Goal: Task Accomplishment & Management: Complete application form

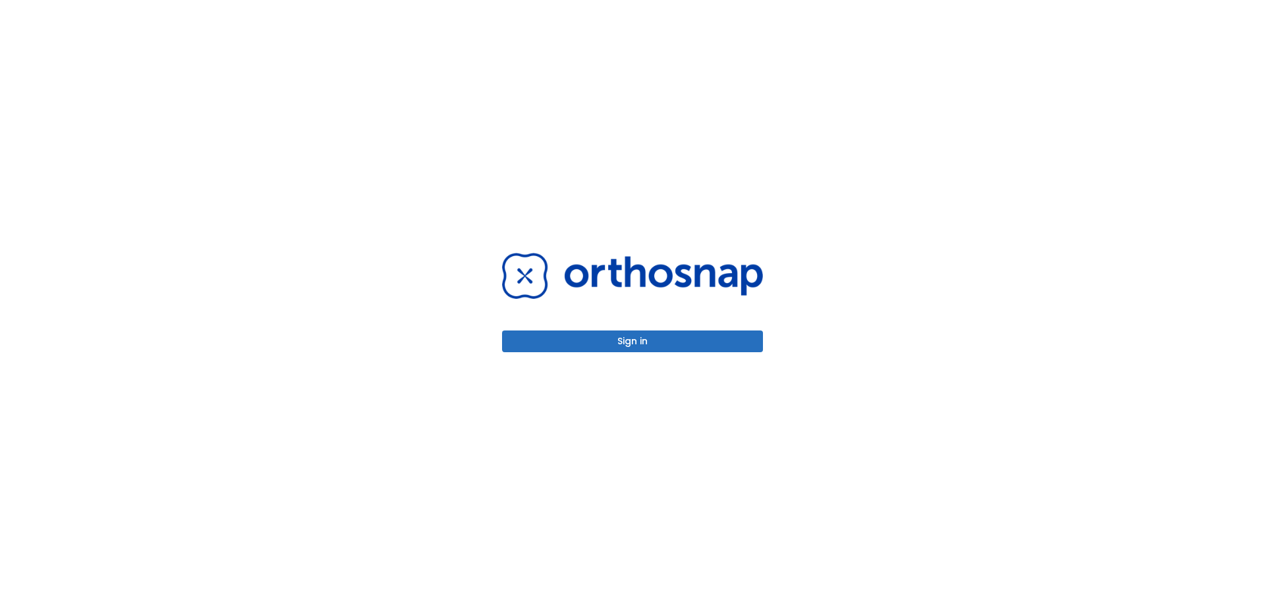
click at [674, 343] on button "Sign in" at bounding box center [632, 342] width 261 height 22
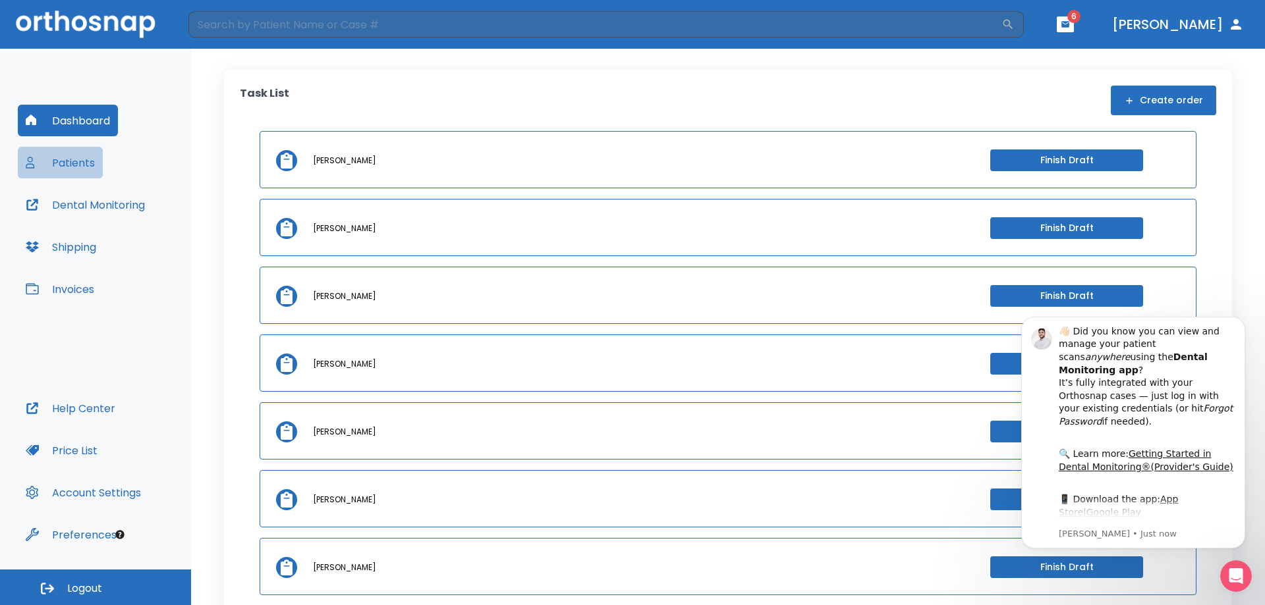
click at [74, 167] on button "Patients" at bounding box center [60, 163] width 85 height 32
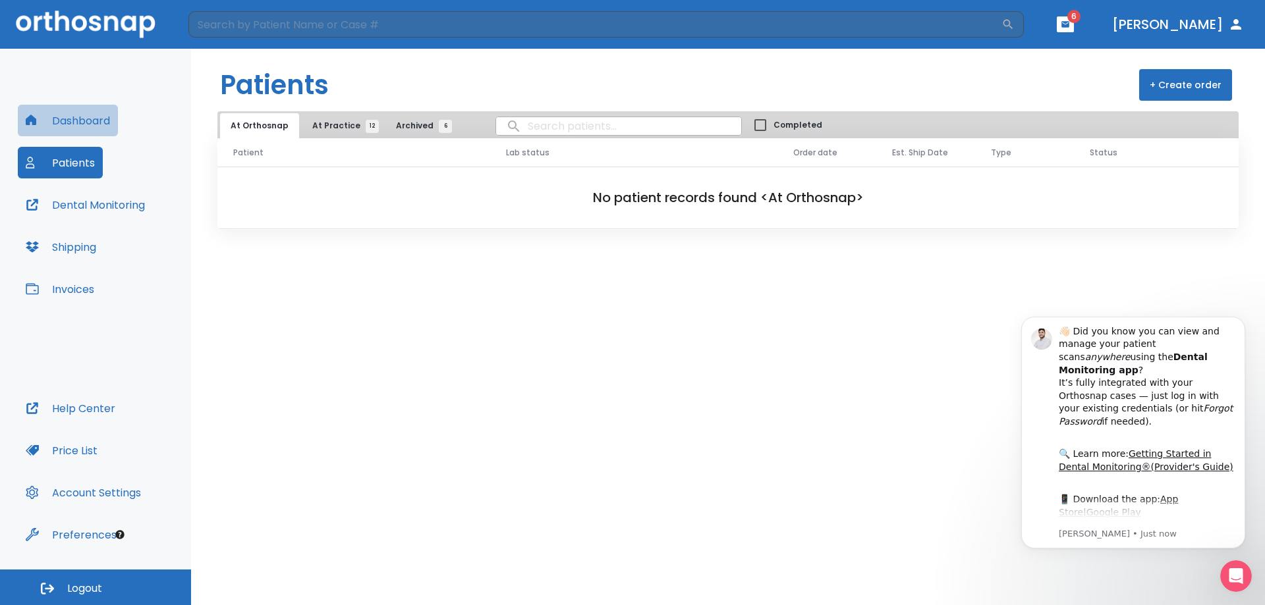
click at [72, 134] on button "Dashboard" at bounding box center [68, 121] width 100 height 32
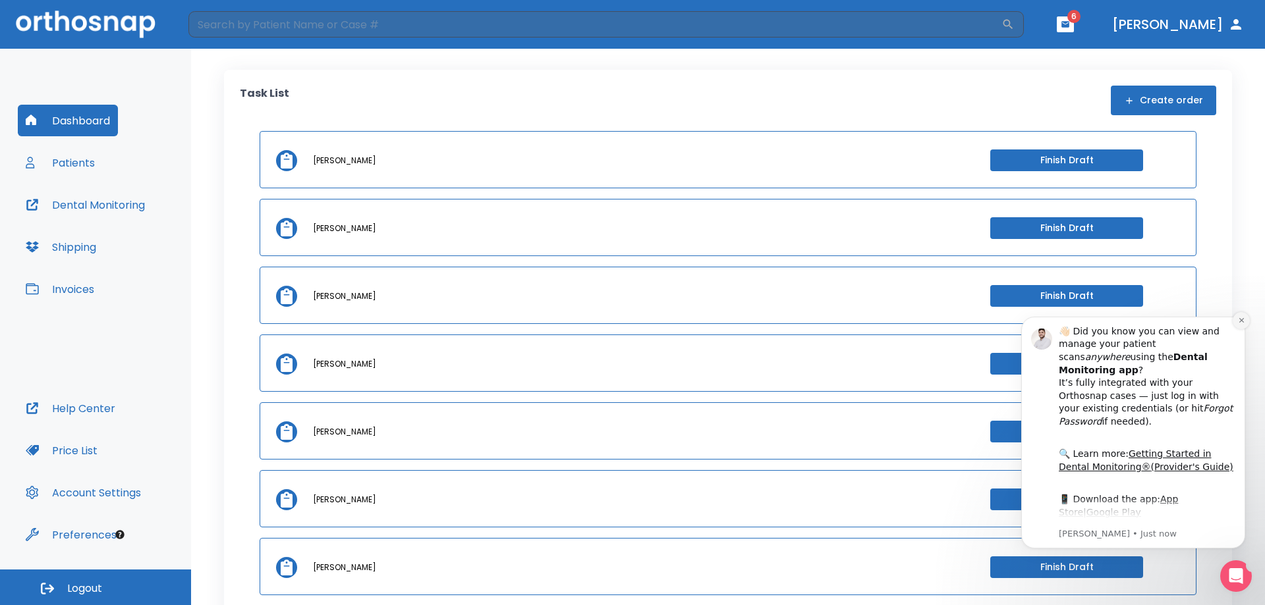
drag, startPoint x: 1246, startPoint y: 319, endPoint x: 2253, endPoint y: 620, distance: 1050.9
click at [1246, 319] on button "Dismiss notification" at bounding box center [1240, 320] width 17 height 17
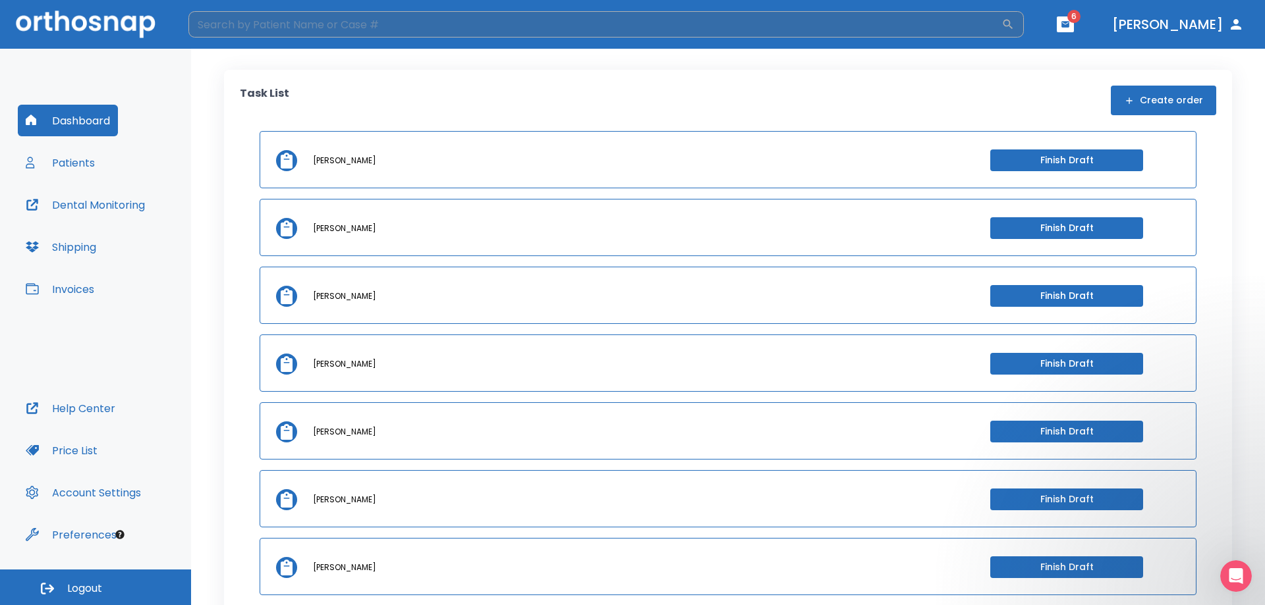
drag, startPoint x: 462, startPoint y: 10, endPoint x: 427, endPoint y: 29, distance: 39.8
click at [457, 14] on header "​ 6 [PERSON_NAME]" at bounding box center [632, 24] width 1265 height 49
click at [427, 29] on input "search" at bounding box center [594, 24] width 813 height 26
type input "[PERSON_NAME]"
click at [254, 112] on h6 "Patients" at bounding box center [243, 113] width 54 height 21
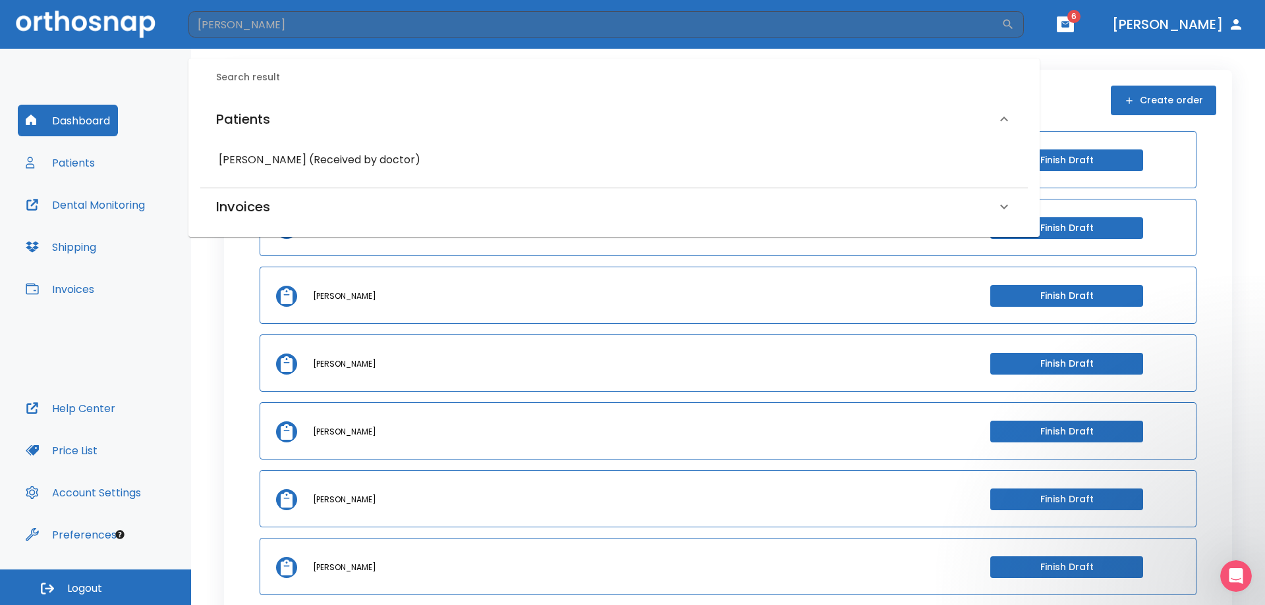
click at [317, 161] on h6 "[PERSON_NAME] (Received by doctor)" at bounding box center [614, 160] width 790 height 18
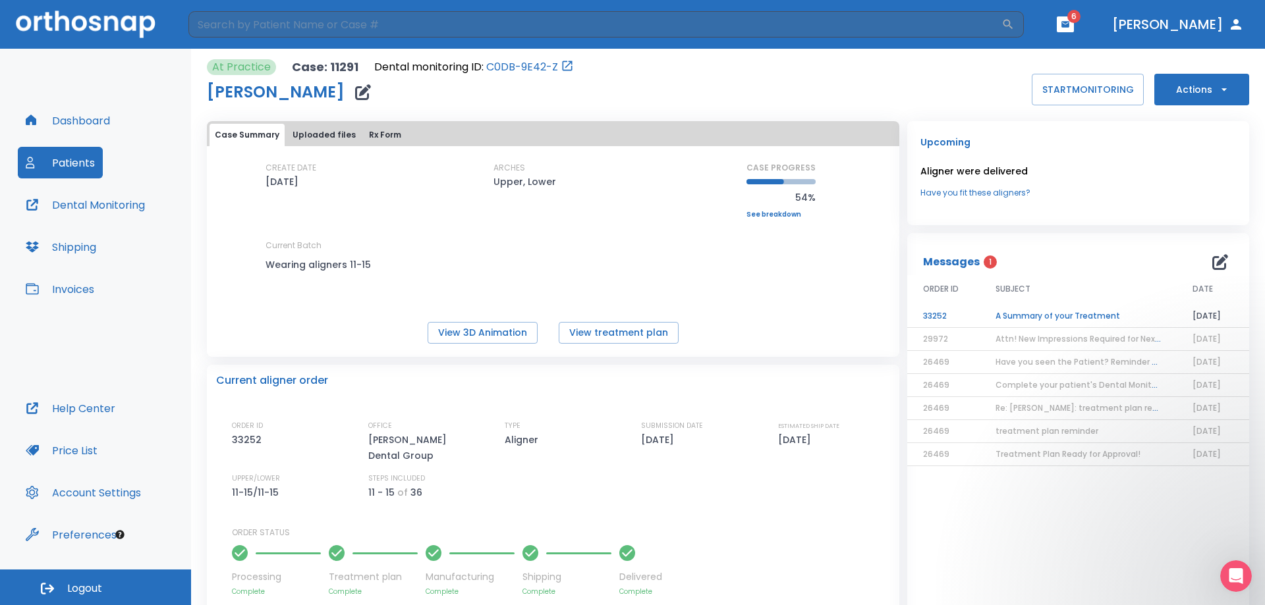
click at [968, 194] on link "Have you fit these aligners?" at bounding box center [1077, 193] width 315 height 12
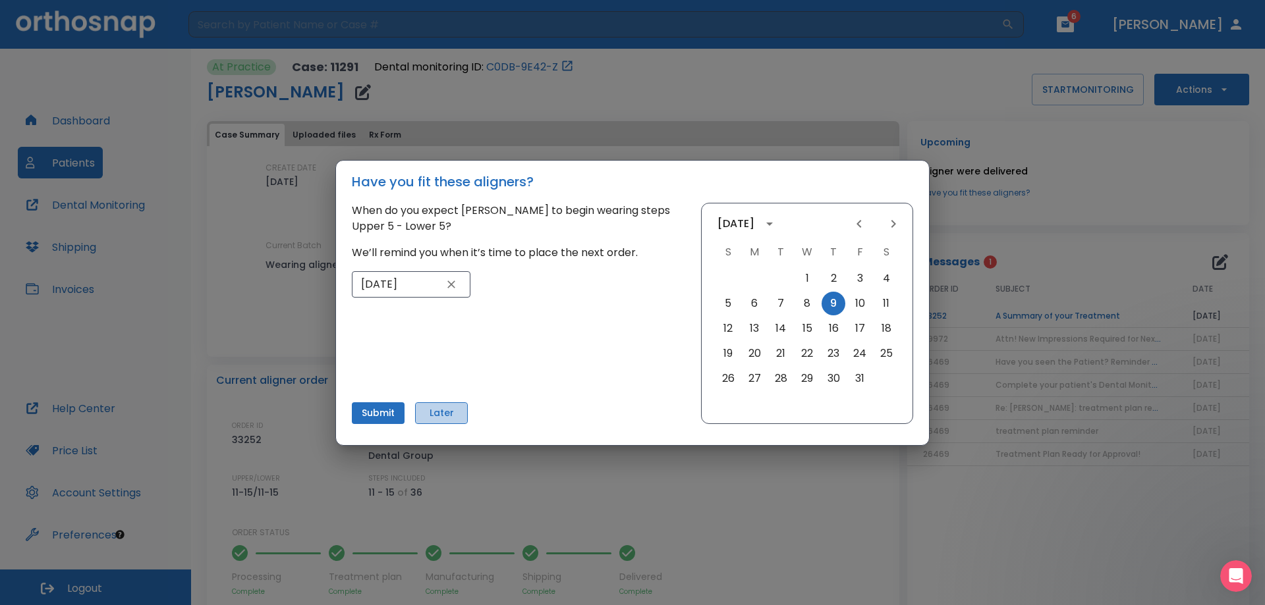
click at [437, 416] on button "Later" at bounding box center [441, 413] width 53 height 22
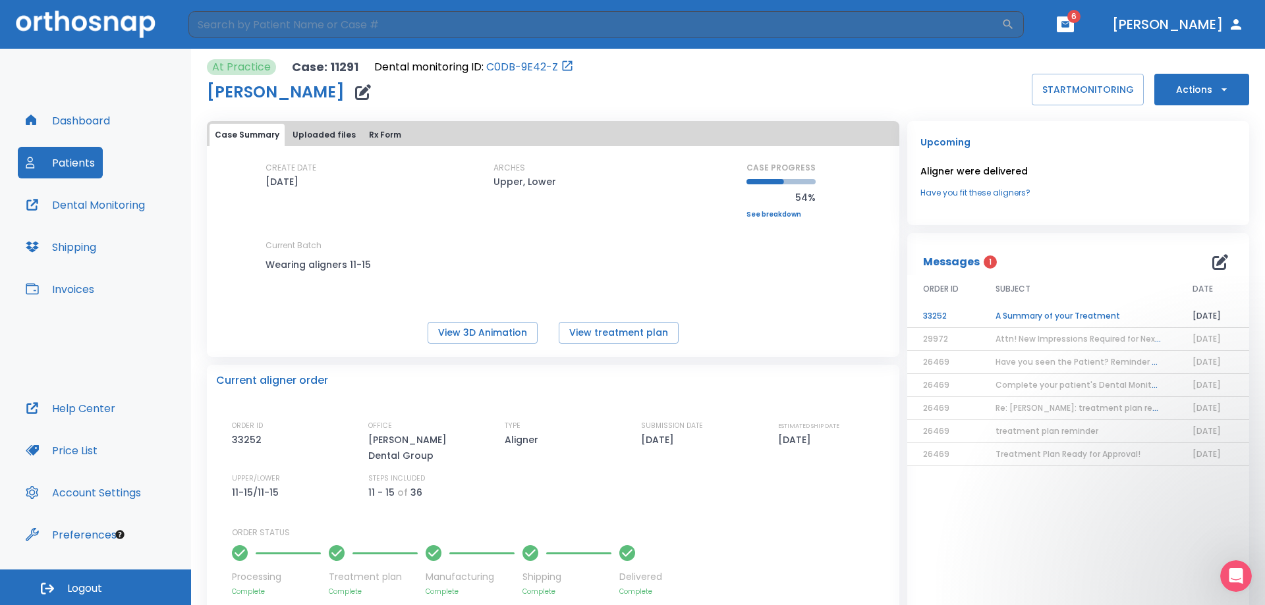
click at [1217, 91] on icon "button" at bounding box center [1223, 89] width 13 height 13
click at [1217, 192] on p "Order Next Aligners" at bounding box center [1193, 193] width 74 height 12
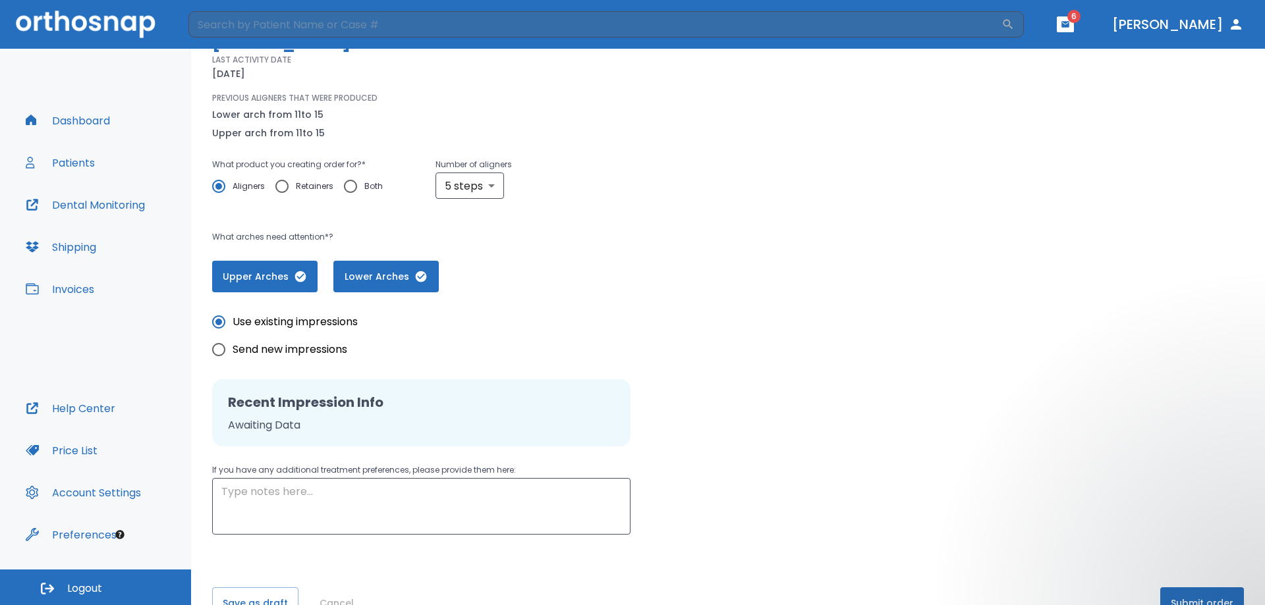
scroll to position [98, 0]
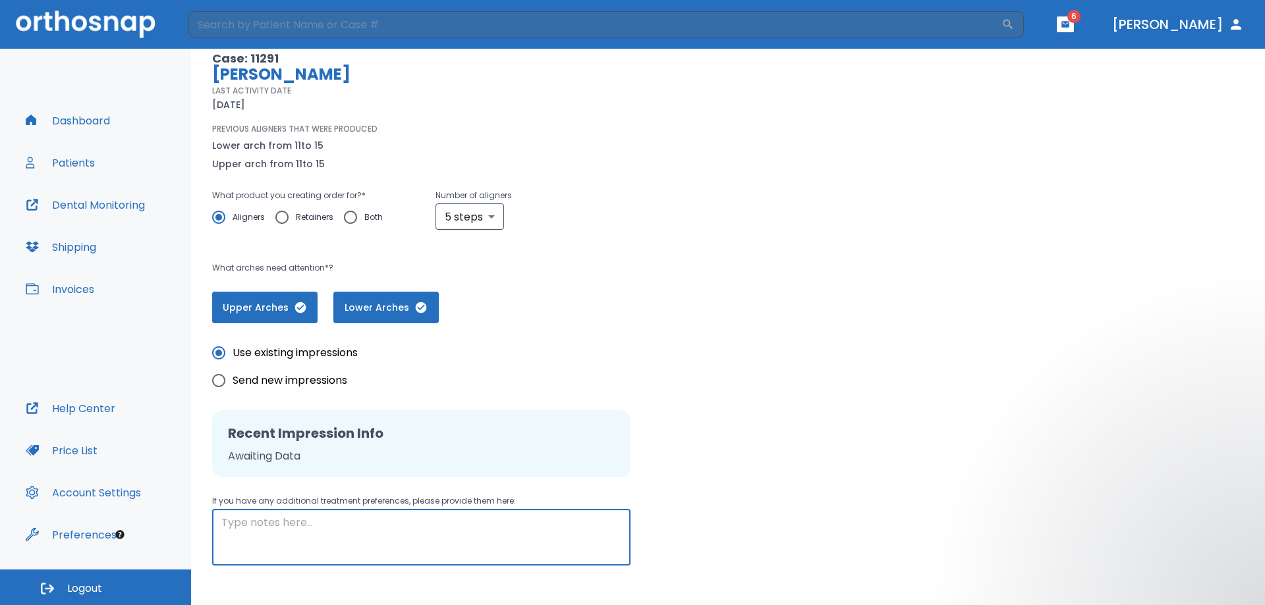
click at [360, 532] on textarea at bounding box center [421, 537] width 400 height 45
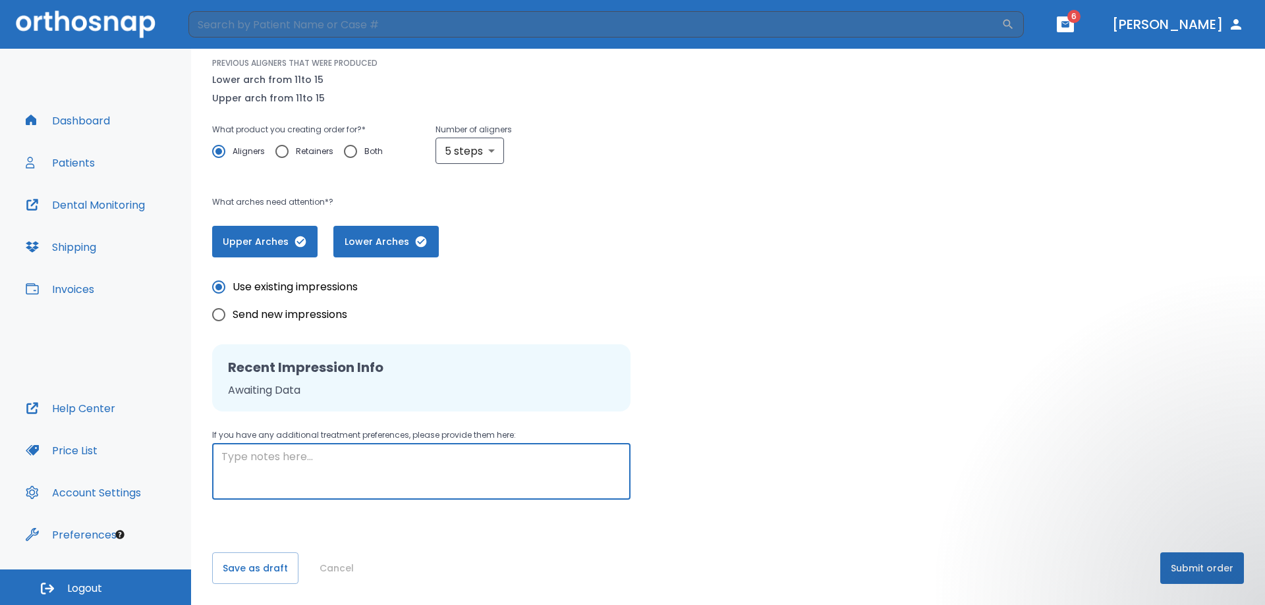
click at [223, 310] on input "Send new impressions" at bounding box center [219, 315] width 28 height 28
radio input "true"
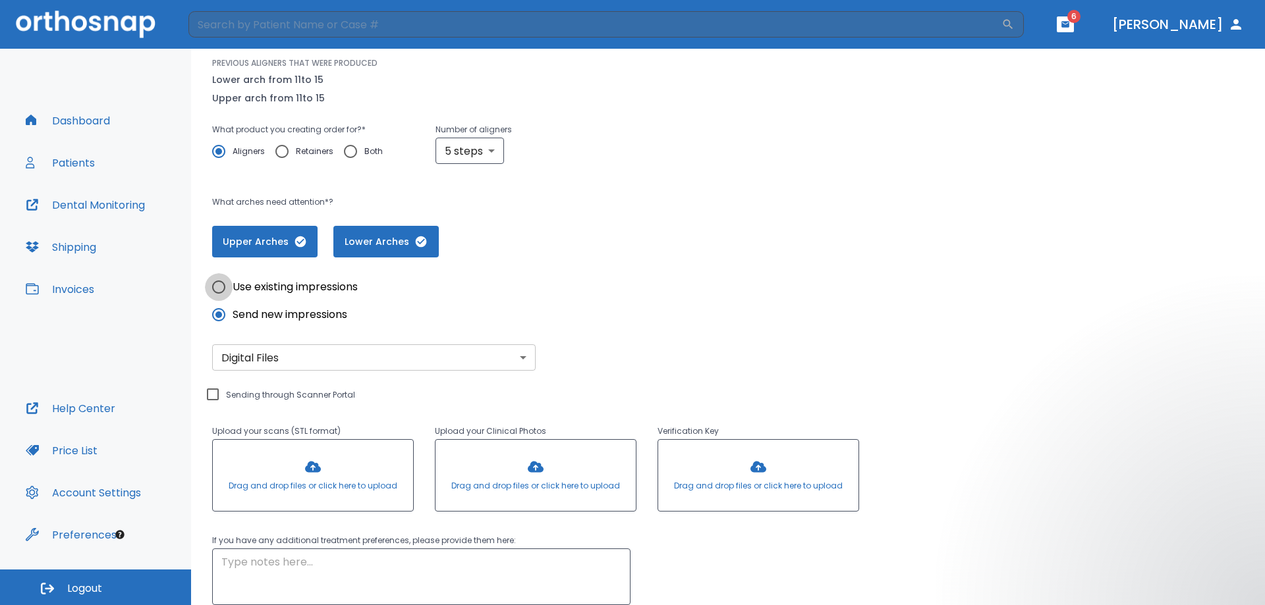
click at [225, 287] on input "Use existing impressions" at bounding box center [219, 287] width 28 height 28
radio input "true"
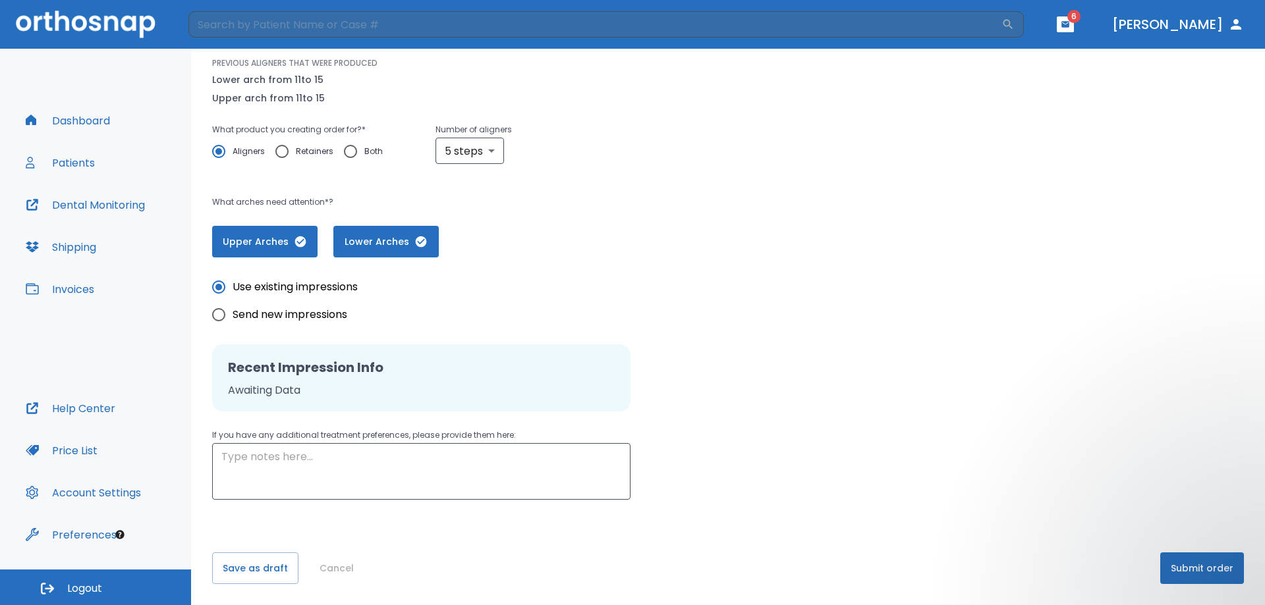
click at [1189, 559] on button "Submit order" at bounding box center [1202, 569] width 84 height 32
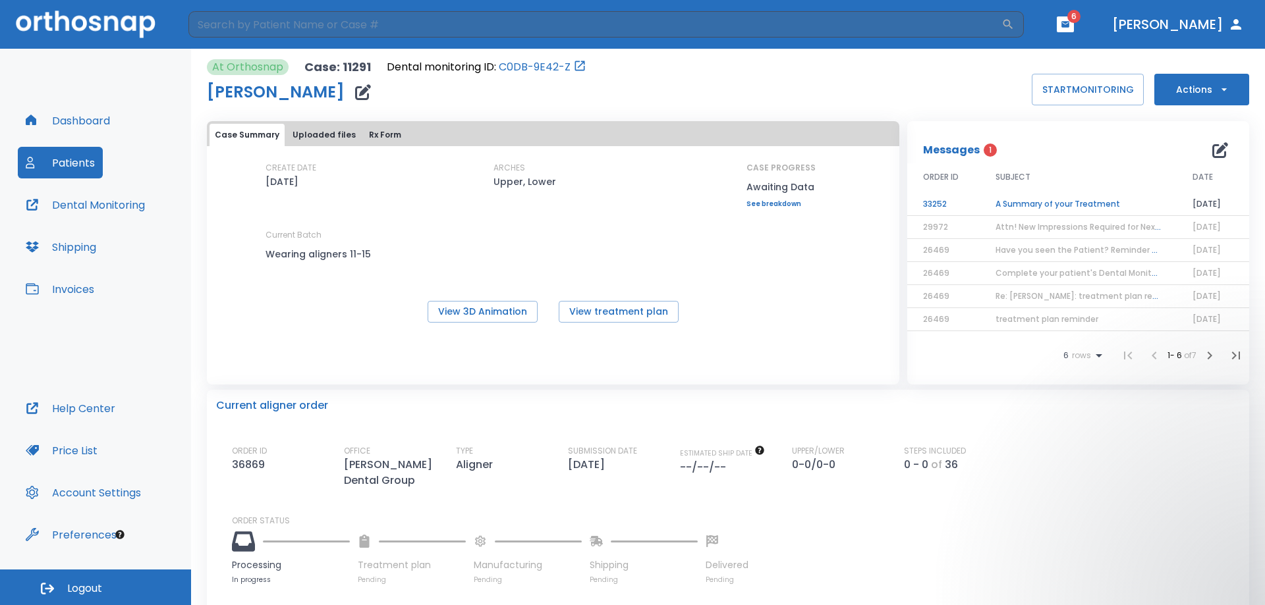
click at [1194, 90] on button "Actions" at bounding box center [1201, 90] width 95 height 32
click at [1210, 229] on p "Order Next Aligners" at bounding box center [1193, 226] width 74 height 12
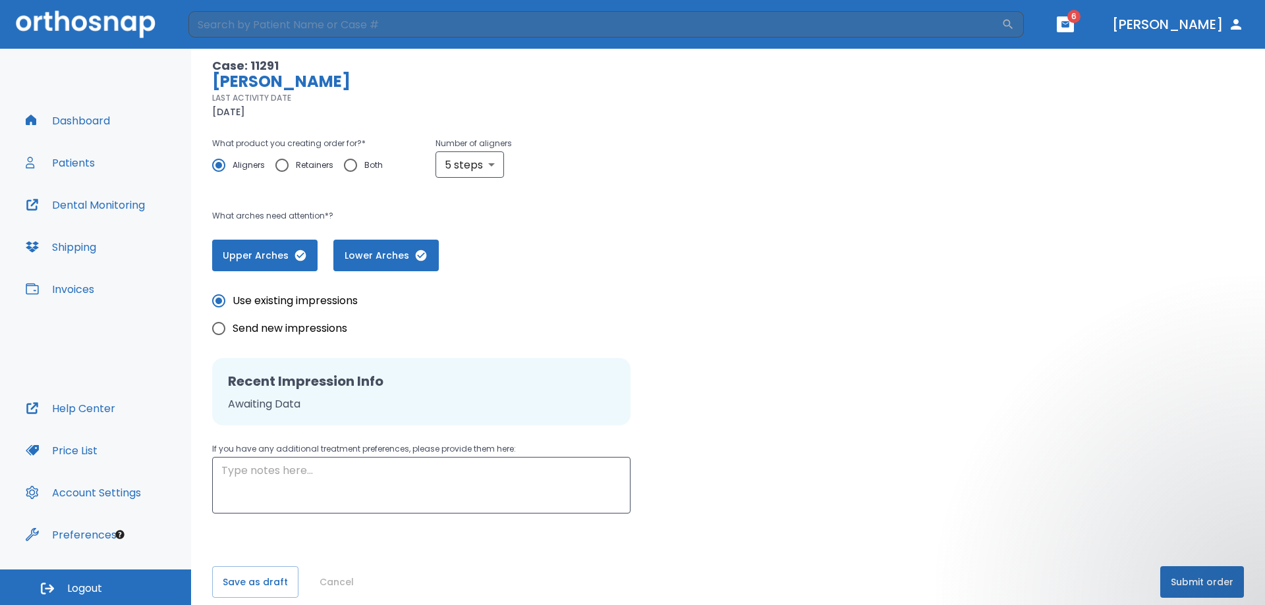
scroll to position [105, 0]
